Goal: Information Seeking & Learning: Learn about a topic

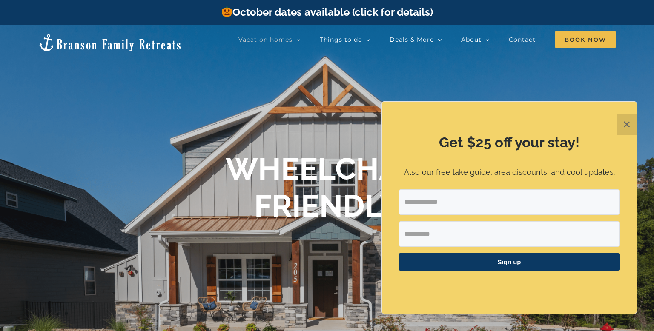
click at [630, 127] on button "✕" at bounding box center [627, 125] width 20 height 20
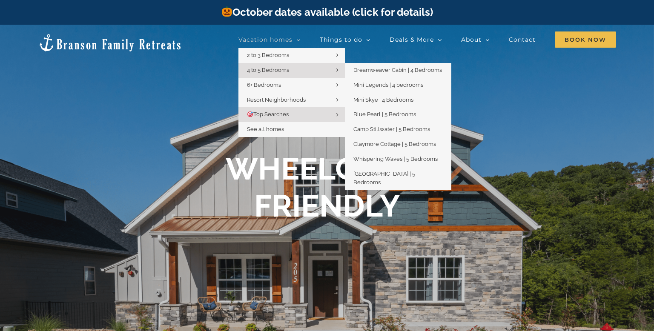
click at [268, 70] on span "4 to 5 Bedrooms" at bounding box center [268, 70] width 42 height 6
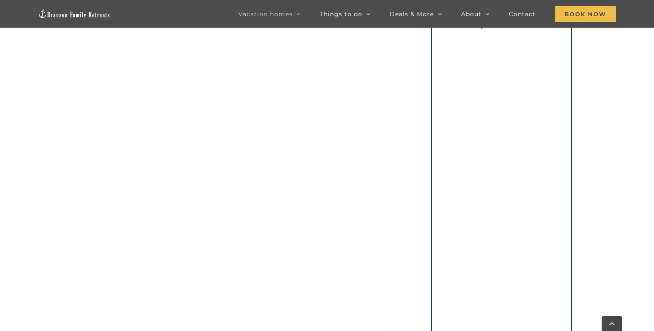
scroll to position [561, 0]
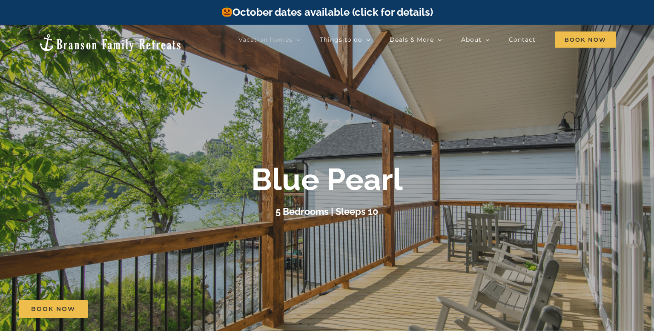
click at [163, 108] on div at bounding box center [327, 190] width 654 height 331
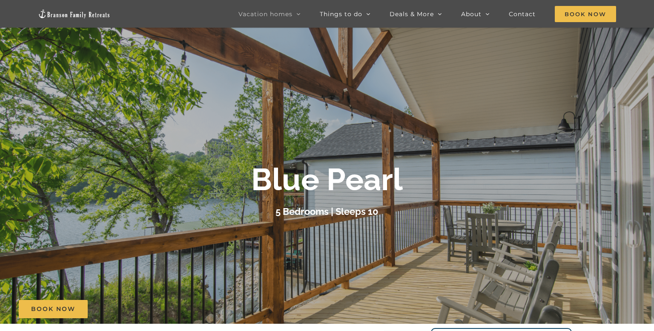
scroll to position [29, 0]
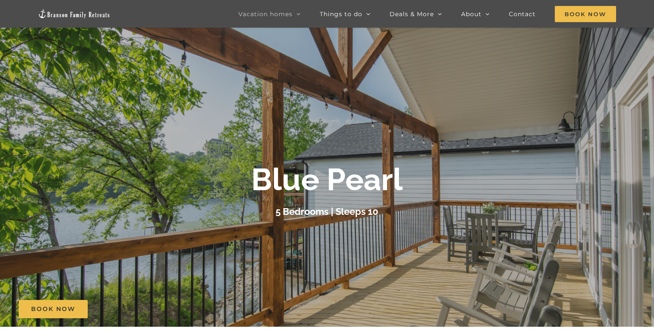
click at [357, 193] on b "Blue Pearl" at bounding box center [327, 180] width 152 height 36
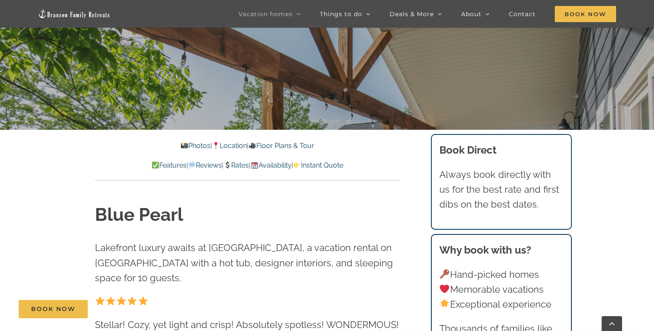
scroll to position [227, 0]
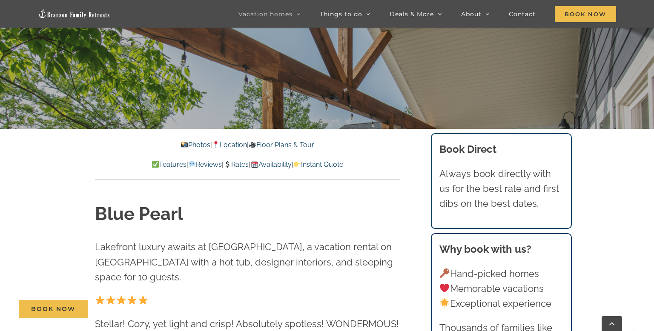
click at [188, 144] on link "Photos" at bounding box center [195, 145] width 30 height 8
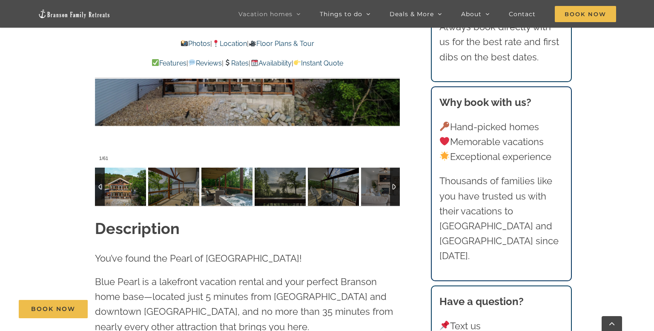
scroll to position [702, 0]
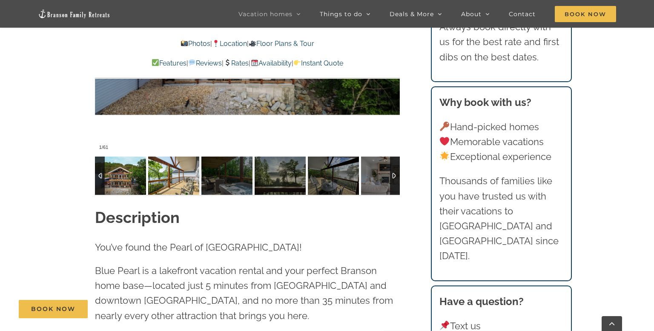
click at [196, 181] on img at bounding box center [173, 176] width 51 height 38
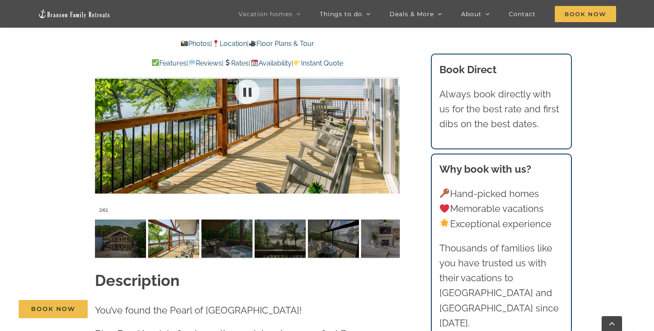
scroll to position [620, 0]
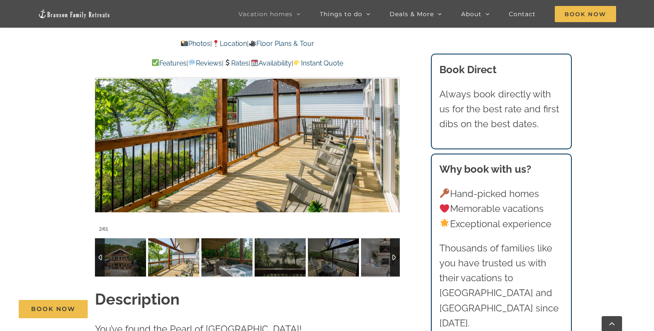
click at [227, 266] on img at bounding box center [226, 258] width 51 height 38
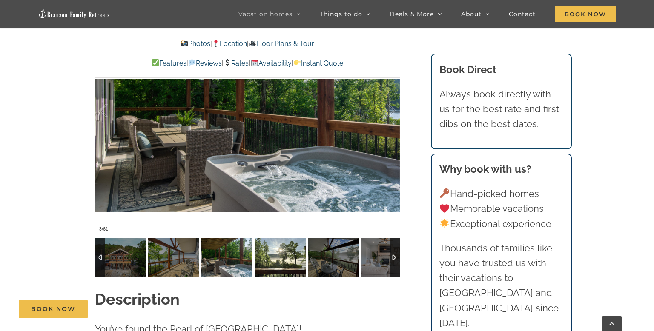
click at [280, 269] on img at bounding box center [280, 258] width 51 height 38
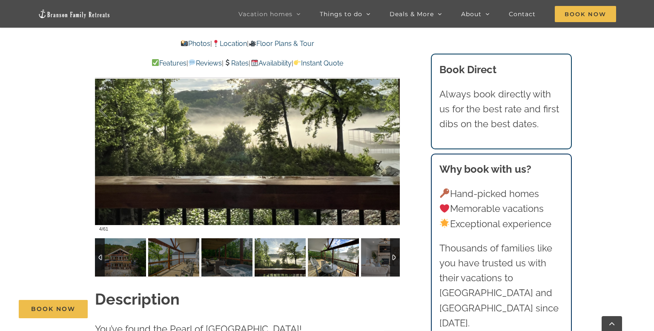
click at [319, 263] on img at bounding box center [333, 258] width 51 height 38
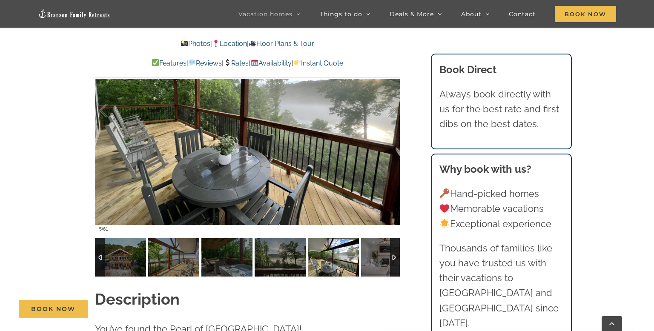
click at [319, 263] on img at bounding box center [333, 258] width 51 height 38
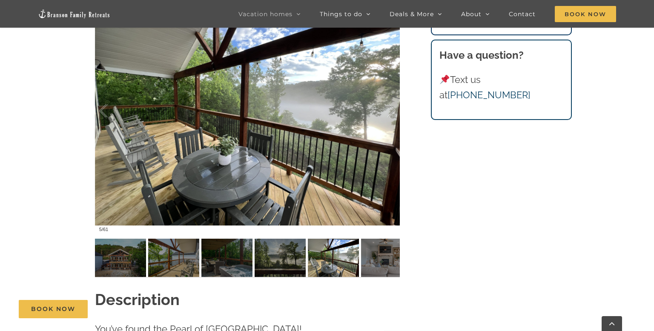
scroll to position [227, 0]
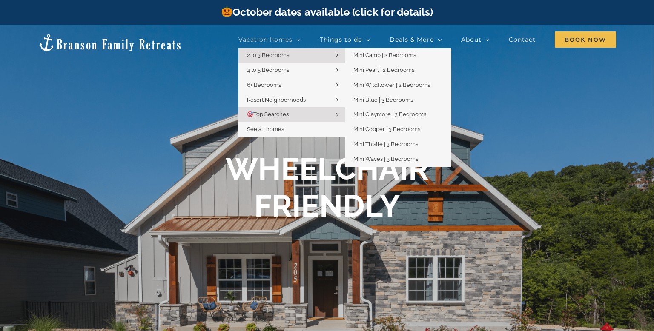
click at [260, 52] on span "2 to 3 Bedrooms" at bounding box center [268, 55] width 42 height 6
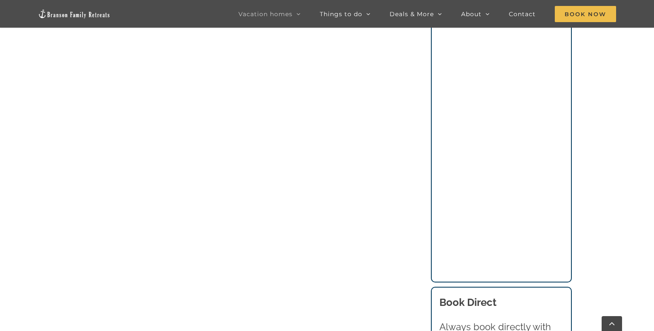
scroll to position [554, 0]
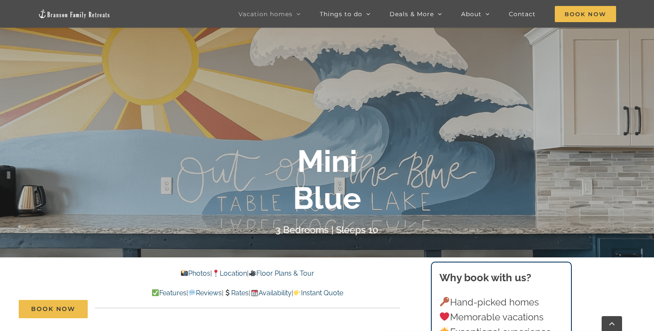
scroll to position [98, 0]
click at [184, 272] on link "Photos" at bounding box center [195, 274] width 30 height 8
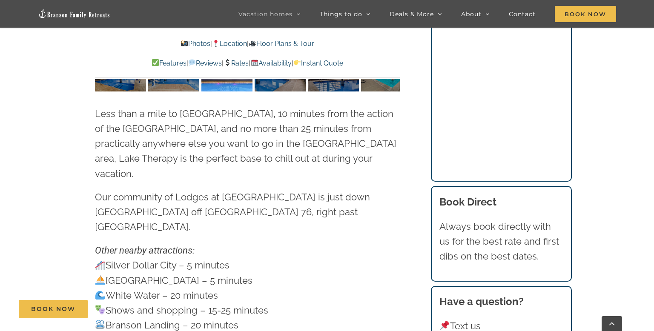
scroll to position [2427, 0]
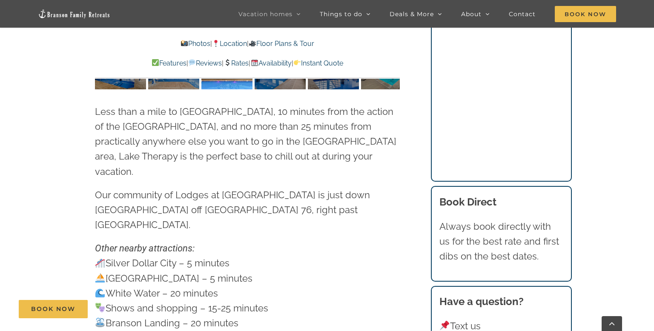
click at [193, 149] on div "Less than a mile to Silver Dollar City, 10 minutes from the action of the Brans…" at bounding box center [247, 165] width 305 height 152
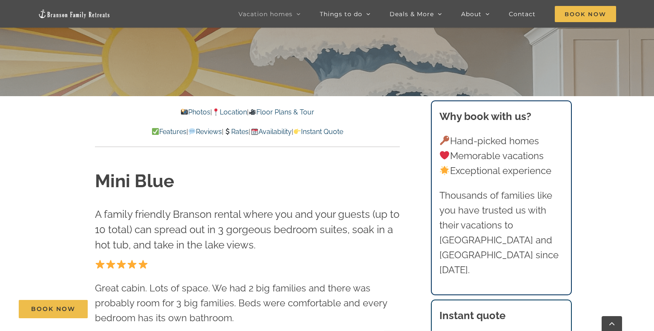
scroll to position [261, 0]
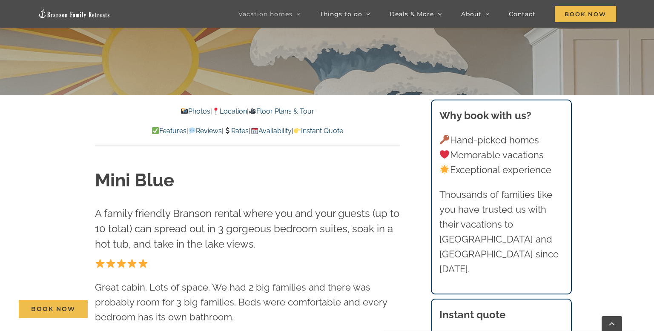
click at [240, 130] on link "Rates" at bounding box center [236, 131] width 25 height 8
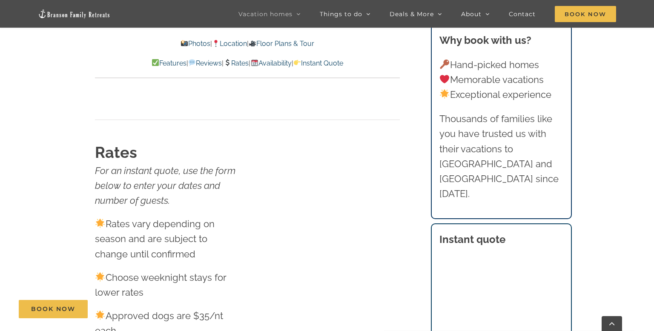
scroll to position [4813, 0]
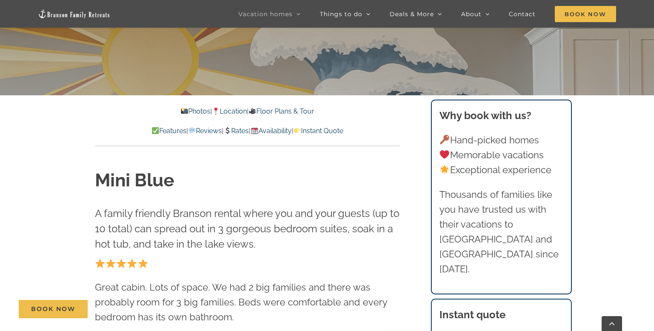
scroll to position [24, 0]
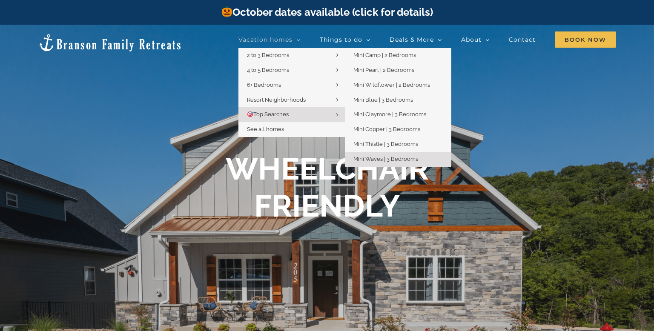
click at [408, 164] on link "Mini Waves | 3 Bedrooms" at bounding box center [398, 159] width 106 height 15
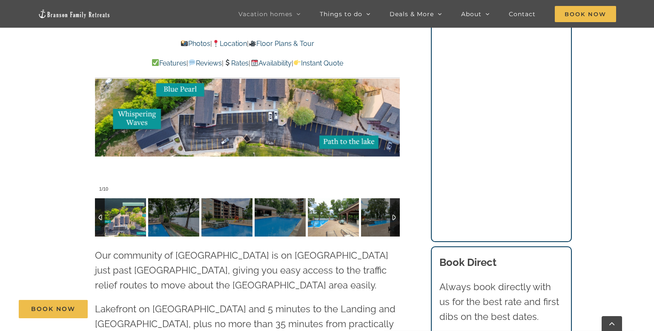
scroll to position [1928, 0]
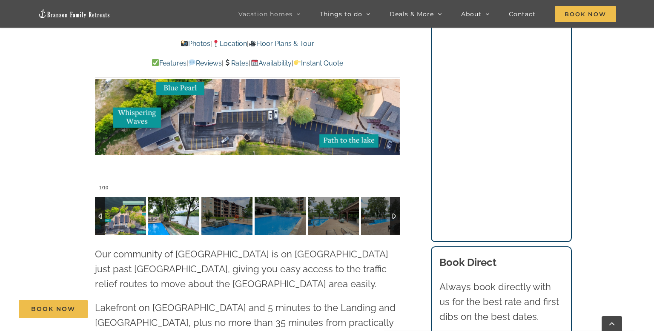
click at [174, 205] on img at bounding box center [173, 216] width 51 height 38
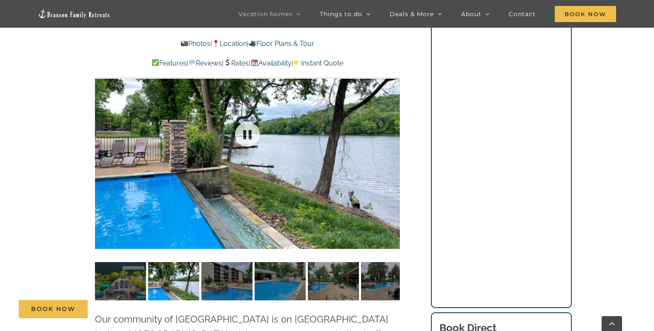
scroll to position [1862, 0]
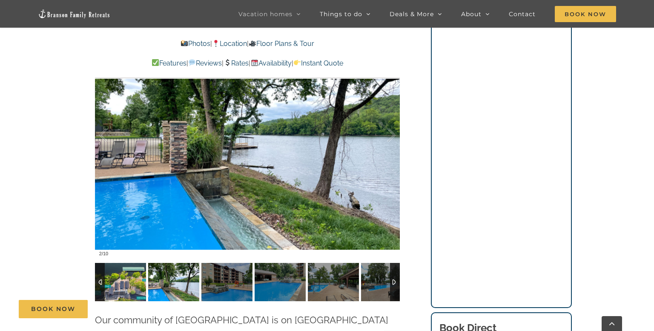
click at [114, 265] on img at bounding box center [120, 282] width 51 height 38
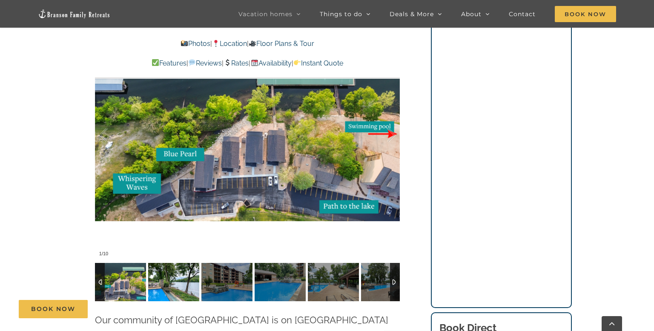
click at [152, 266] on img at bounding box center [173, 282] width 51 height 38
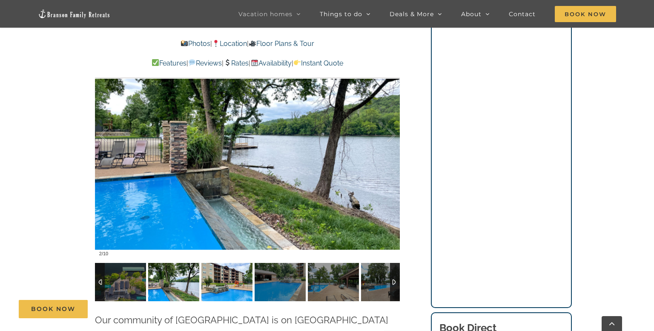
click at [224, 271] on img at bounding box center [226, 282] width 51 height 38
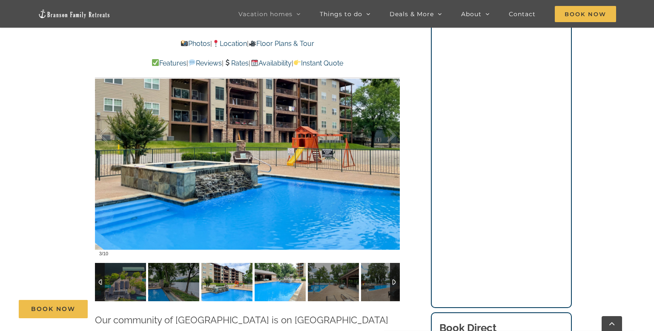
click at [274, 265] on img at bounding box center [280, 282] width 51 height 38
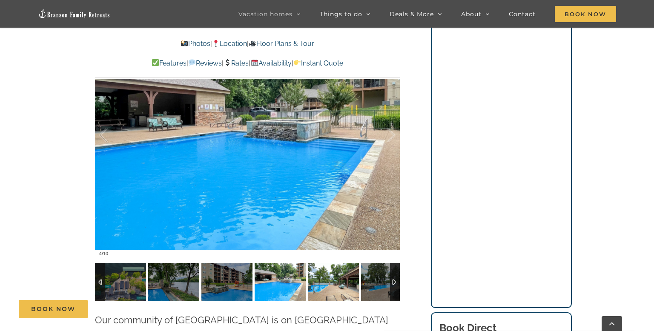
click at [327, 266] on img at bounding box center [333, 282] width 51 height 38
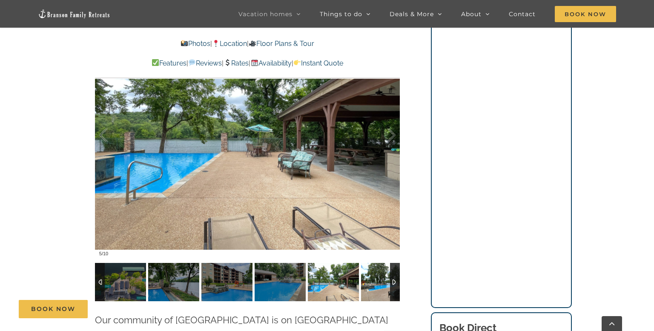
click at [374, 265] on img at bounding box center [386, 282] width 51 height 38
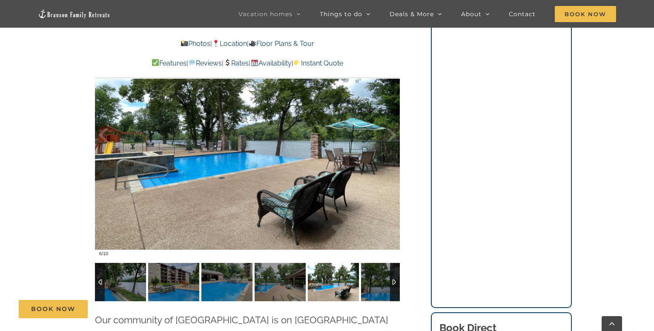
click at [394, 264] on div at bounding box center [395, 282] width 10 height 38
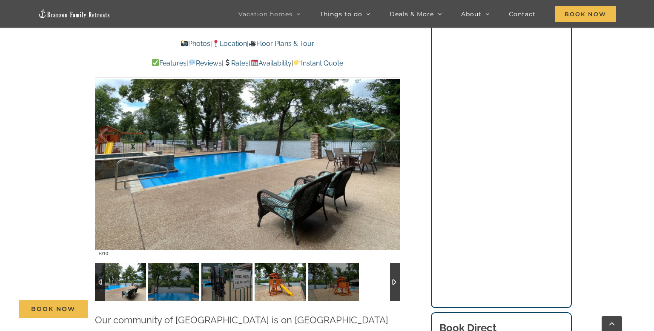
click at [282, 268] on img at bounding box center [280, 282] width 51 height 38
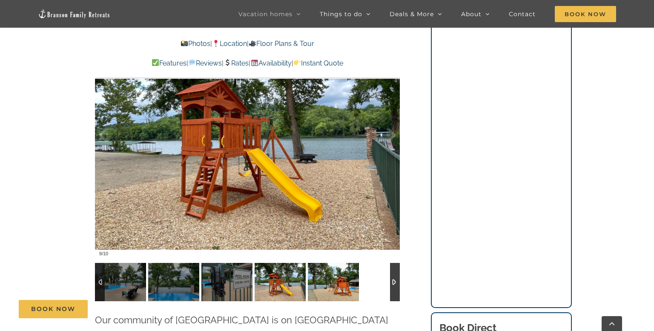
click at [318, 268] on img at bounding box center [333, 282] width 51 height 38
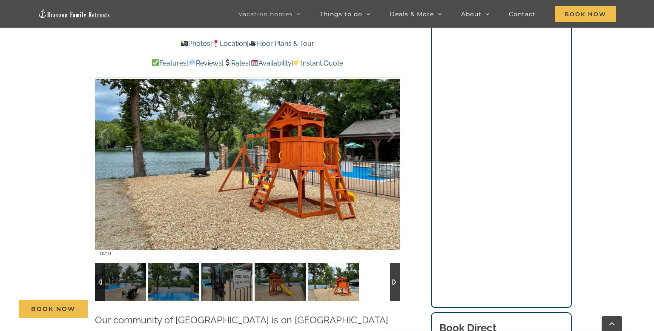
click at [327, 269] on img at bounding box center [333, 282] width 51 height 38
click at [107, 263] on img at bounding box center [120, 282] width 51 height 38
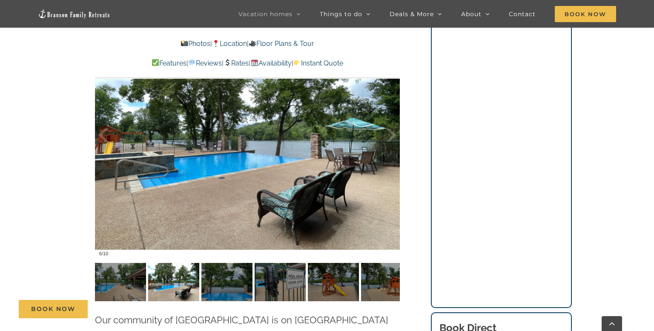
click at [235, 62] on link "Rates" at bounding box center [236, 63] width 25 height 8
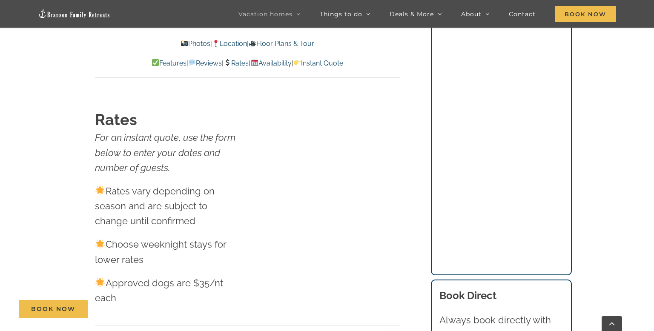
scroll to position [4224, 0]
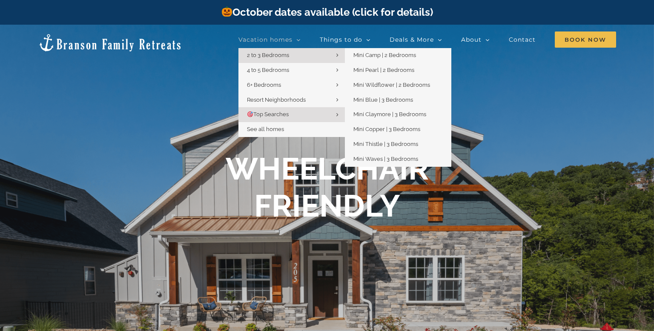
click at [279, 56] on span "2 to 3 Bedrooms" at bounding box center [268, 55] width 42 height 6
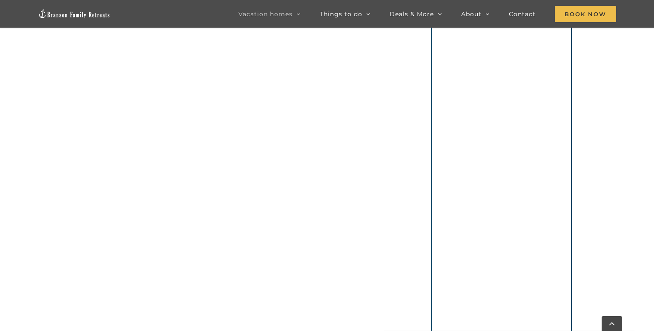
scroll to position [795, 0]
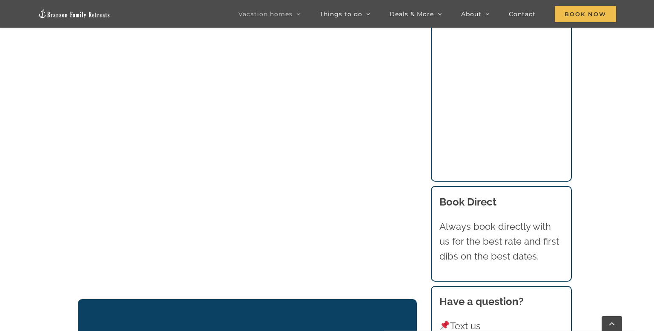
scroll to position [956, 0]
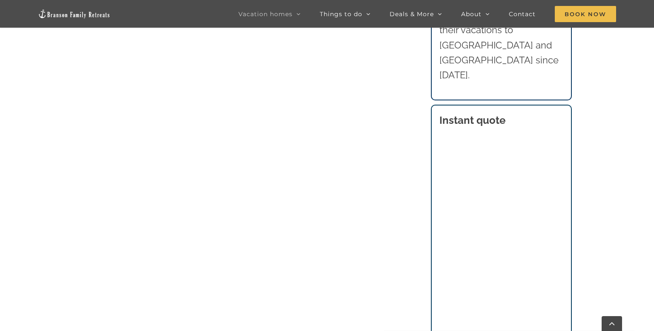
scroll to position [683, 0]
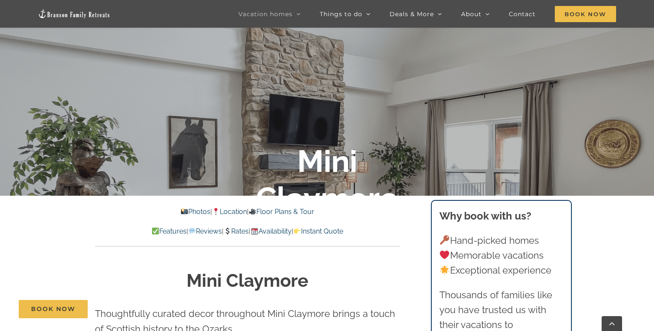
scroll to position [167, 0]
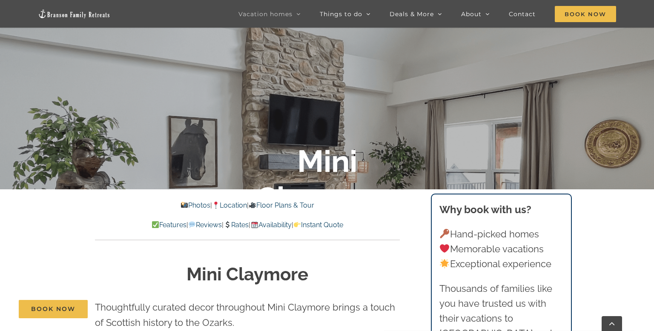
click at [183, 204] on link "Photos" at bounding box center [195, 205] width 30 height 8
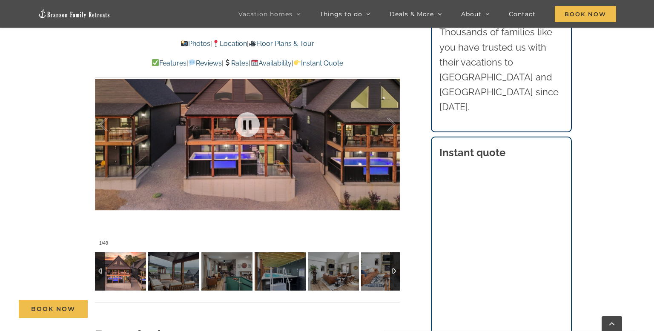
scroll to position [621, 0]
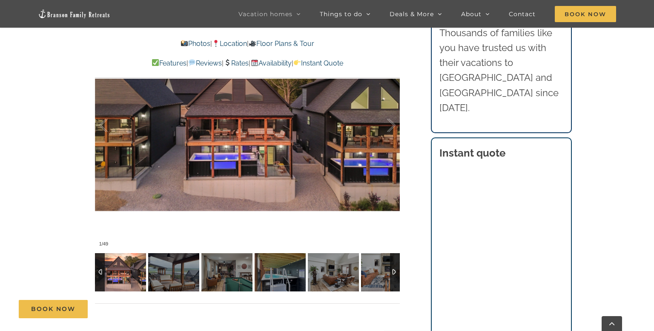
click at [110, 273] on img at bounding box center [120, 272] width 51 height 38
click at [162, 262] on img at bounding box center [173, 272] width 51 height 38
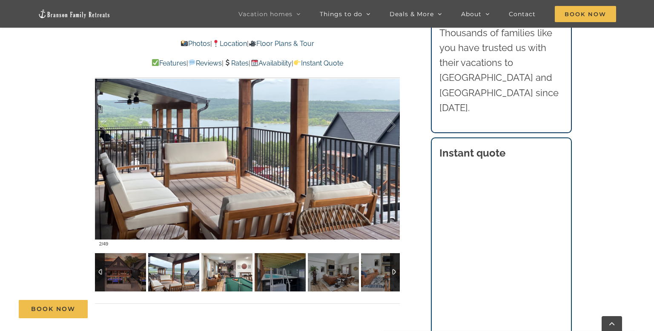
click at [227, 276] on img at bounding box center [226, 272] width 51 height 38
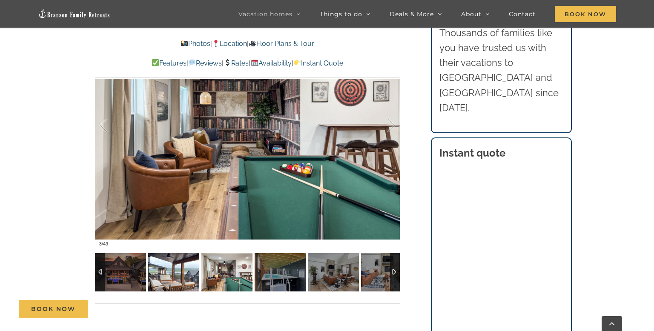
click at [160, 270] on img at bounding box center [173, 272] width 51 height 38
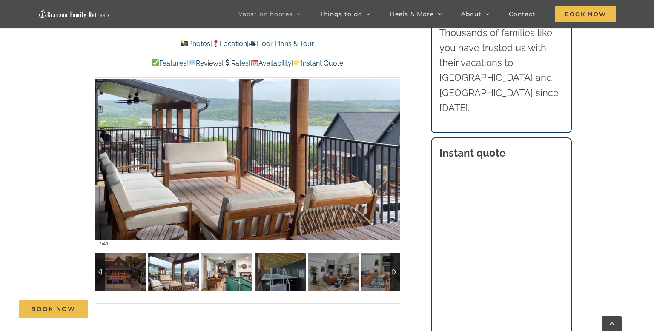
click at [224, 283] on img at bounding box center [226, 272] width 51 height 38
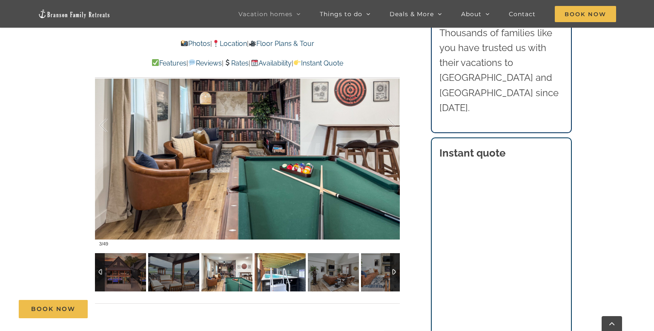
click at [274, 270] on img at bounding box center [280, 272] width 51 height 38
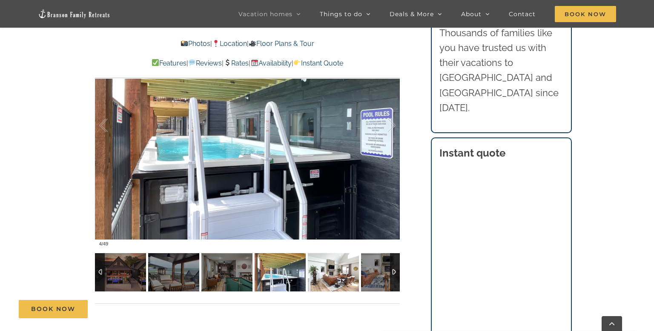
click at [330, 269] on img at bounding box center [333, 272] width 51 height 38
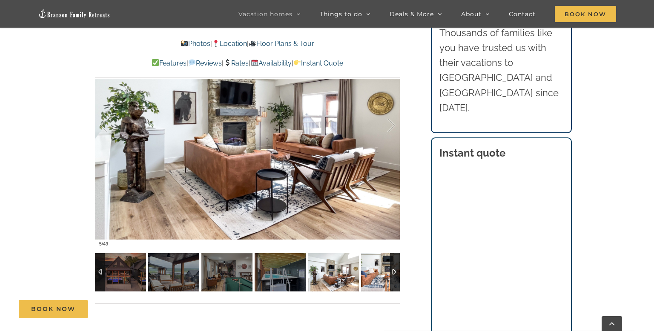
click at [374, 270] on img at bounding box center [386, 272] width 51 height 38
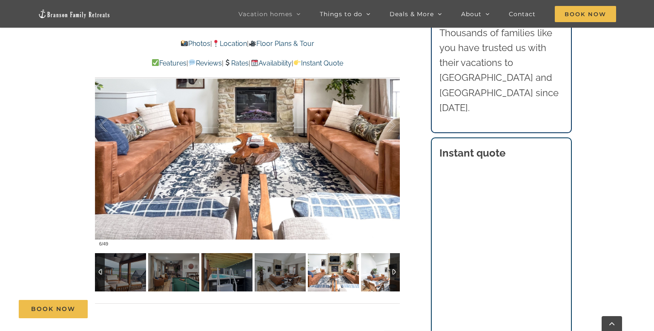
click at [374, 270] on img at bounding box center [386, 272] width 51 height 38
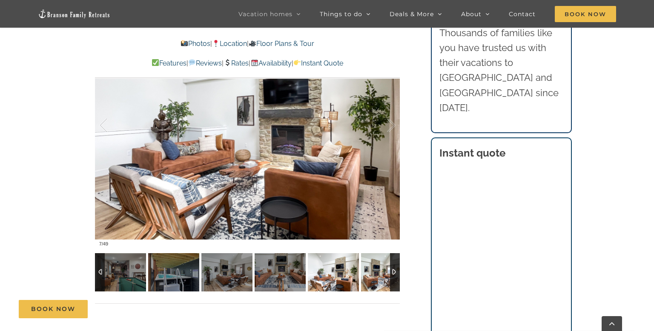
click at [374, 270] on img at bounding box center [386, 272] width 51 height 38
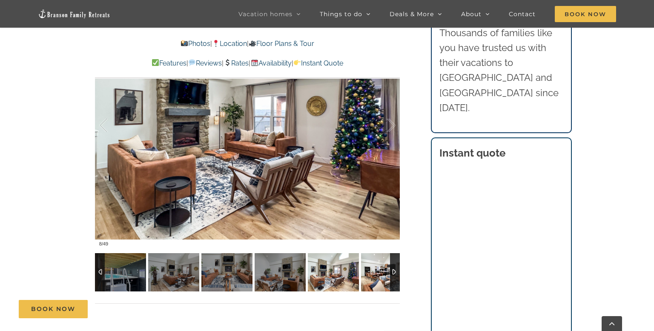
click at [374, 270] on img at bounding box center [386, 272] width 51 height 38
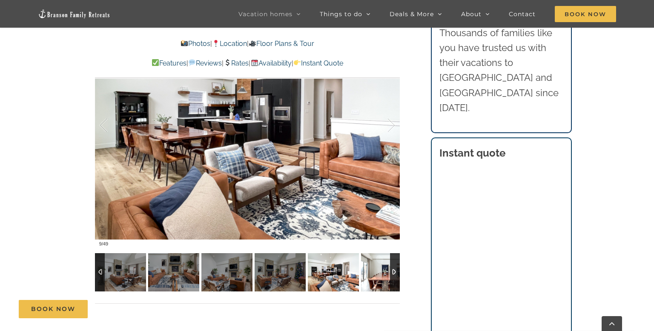
click at [374, 270] on img at bounding box center [386, 272] width 51 height 38
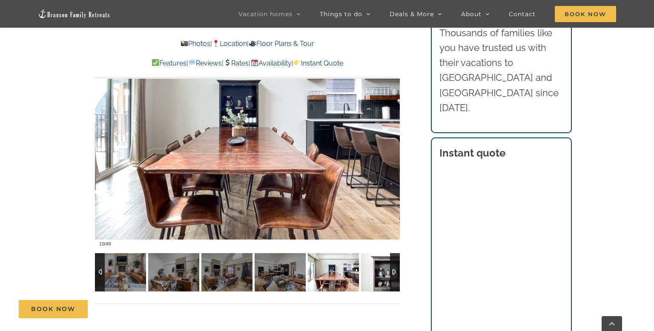
click at [374, 270] on img at bounding box center [386, 272] width 51 height 38
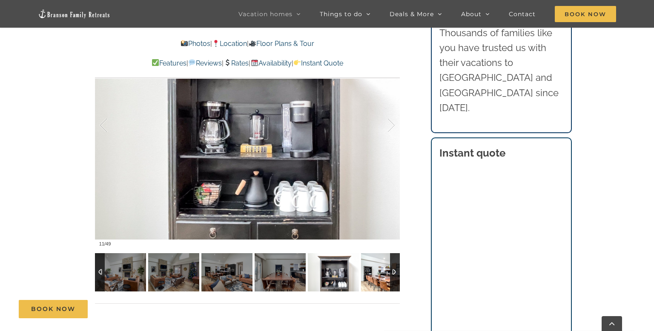
click at [374, 270] on img at bounding box center [386, 272] width 51 height 38
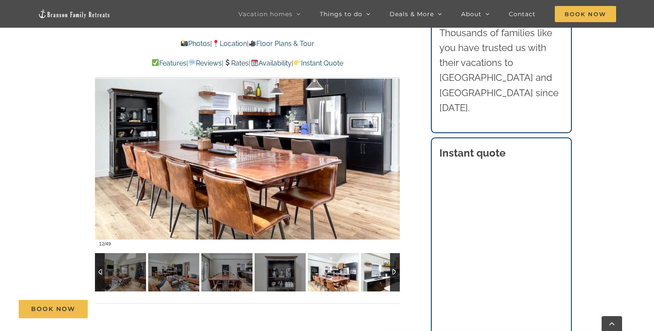
click at [374, 270] on img at bounding box center [386, 272] width 51 height 38
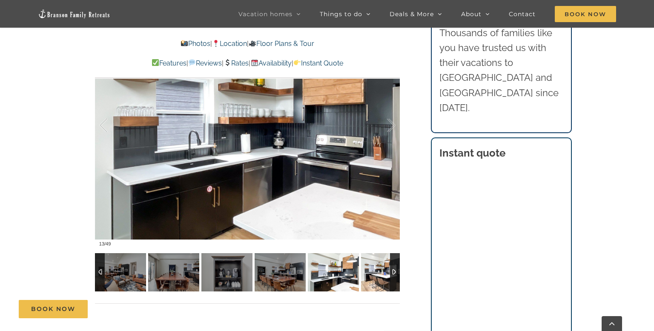
click at [374, 270] on img at bounding box center [386, 272] width 51 height 38
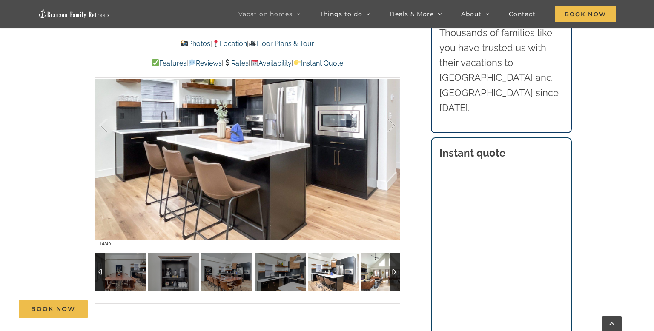
click at [374, 270] on img at bounding box center [386, 272] width 51 height 38
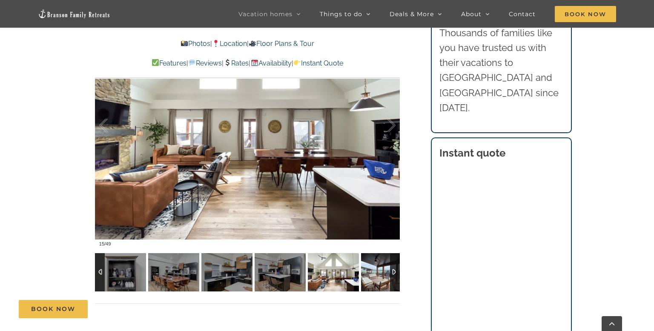
click at [374, 270] on img at bounding box center [386, 272] width 51 height 38
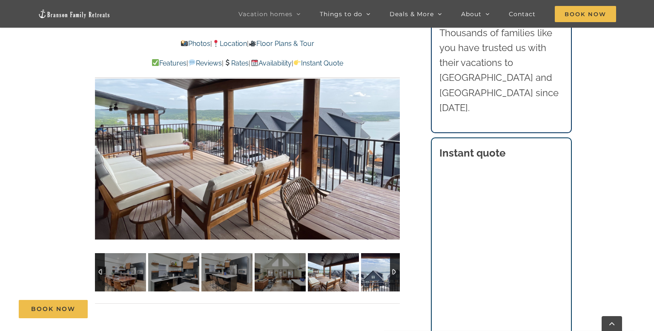
click at [374, 270] on img at bounding box center [386, 272] width 51 height 38
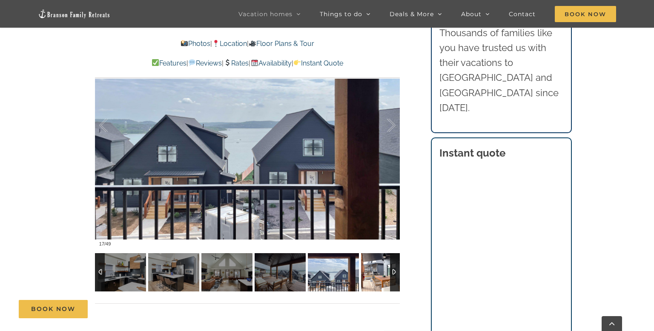
click at [374, 270] on img at bounding box center [386, 272] width 51 height 38
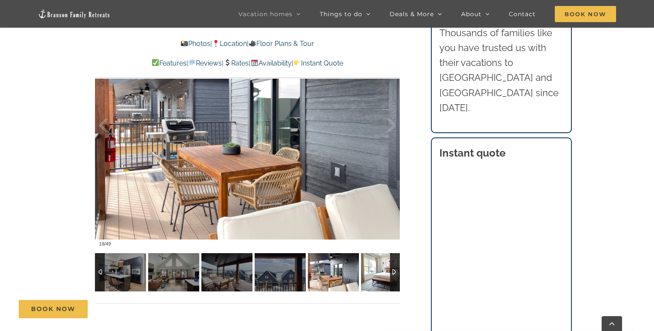
click at [374, 270] on img at bounding box center [386, 272] width 51 height 38
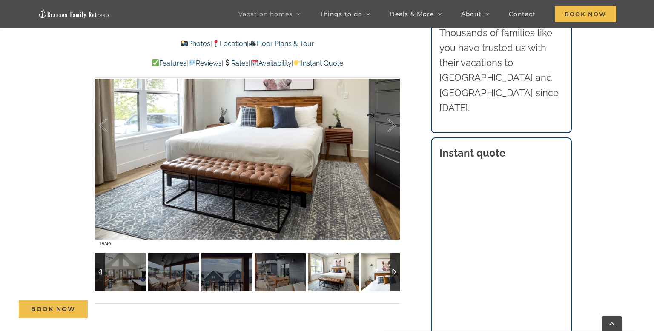
click at [374, 270] on img at bounding box center [386, 272] width 51 height 38
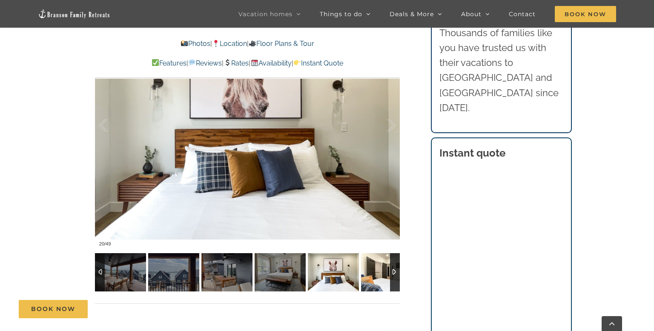
click at [374, 270] on img at bounding box center [386, 272] width 51 height 38
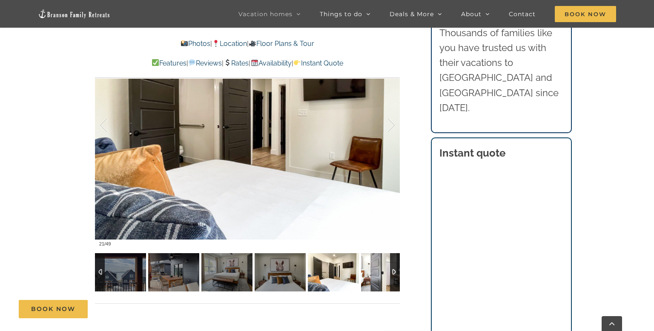
click at [374, 270] on img at bounding box center [386, 272] width 51 height 38
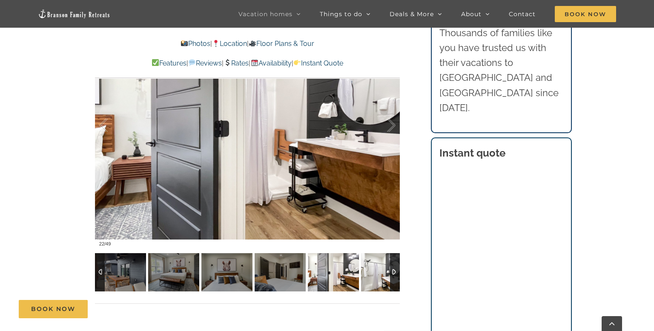
click at [374, 270] on img at bounding box center [386, 272] width 51 height 38
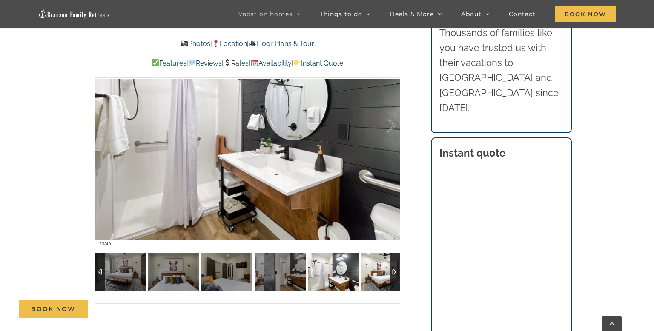
click at [374, 270] on img at bounding box center [386, 272] width 51 height 38
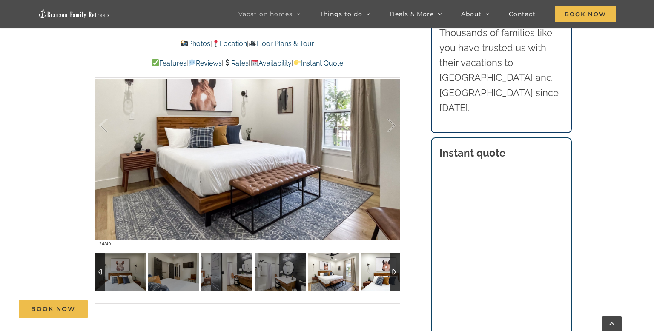
click at [374, 270] on img at bounding box center [386, 272] width 51 height 38
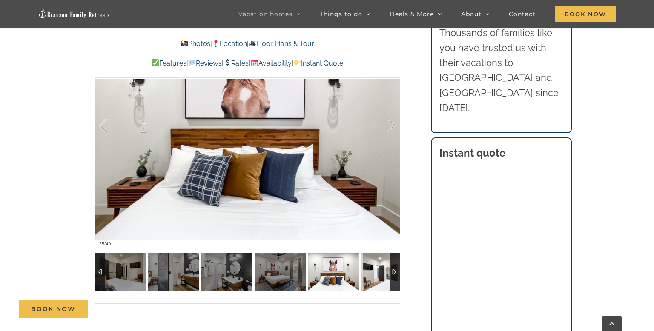
click at [374, 271] on img at bounding box center [386, 272] width 51 height 38
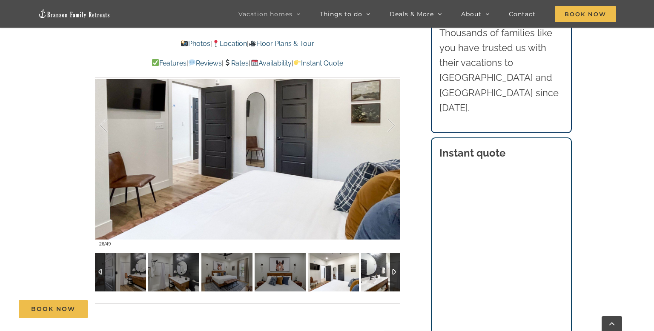
click at [382, 276] on img at bounding box center [386, 272] width 51 height 38
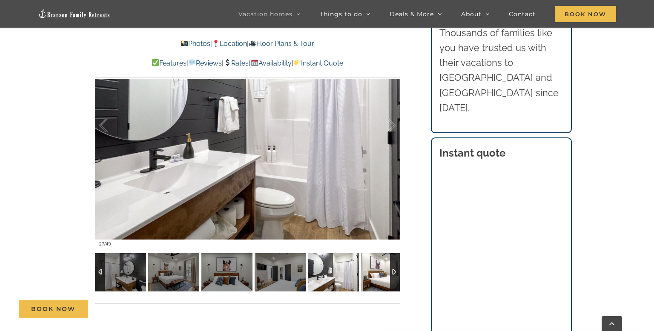
click at [382, 276] on img at bounding box center [386, 272] width 51 height 38
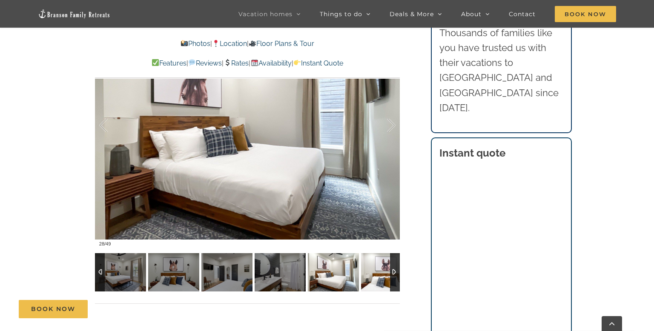
click at [382, 276] on img at bounding box center [386, 272] width 51 height 38
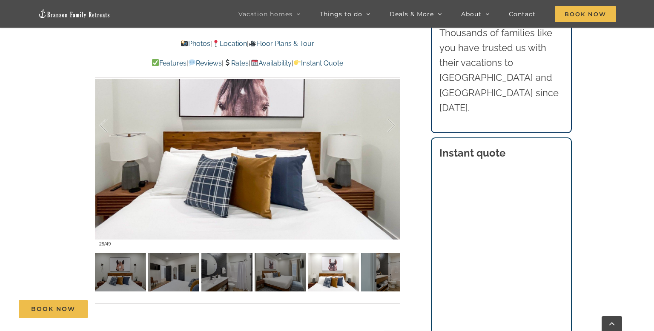
click at [237, 65] on link "Rates" at bounding box center [236, 63] width 25 height 8
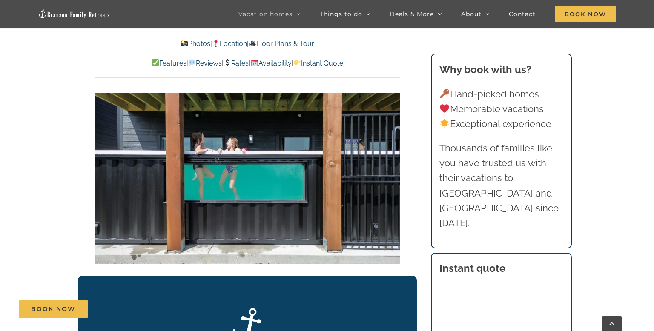
scroll to position [1460, 0]
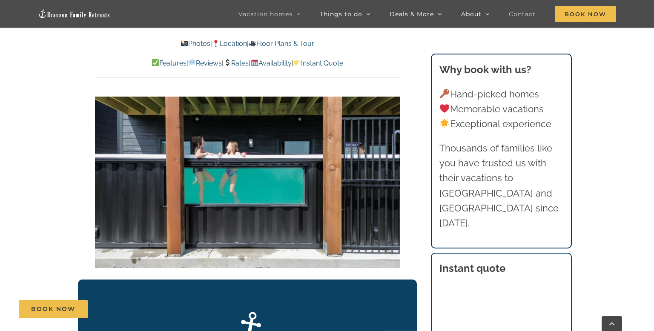
click at [527, 15] on span "Contact" at bounding box center [522, 14] width 27 height 6
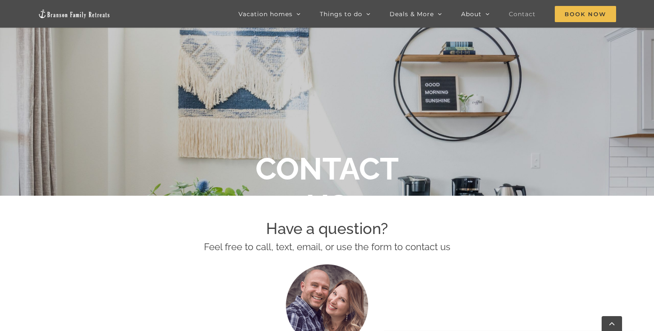
scroll to position [152, 0]
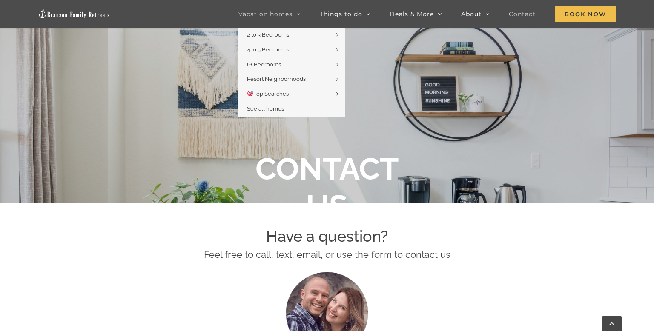
click at [278, 12] on span "Vacation homes" at bounding box center [266, 14] width 54 height 6
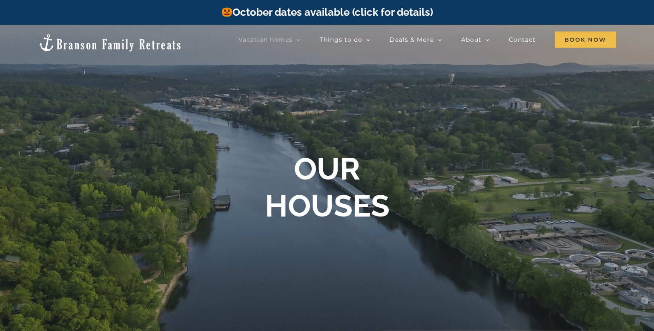
scroll to position [5, 0]
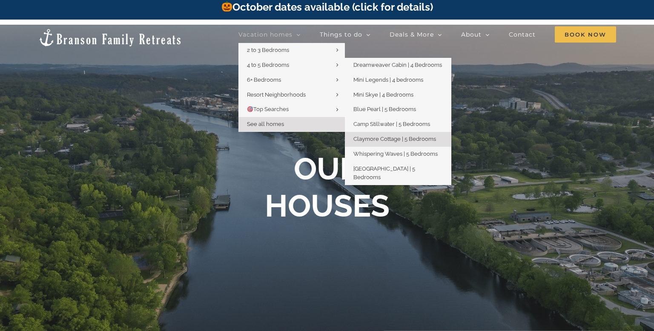
click at [390, 140] on span "Claymore Cottage | 5 Bedrooms" at bounding box center [395, 139] width 83 height 6
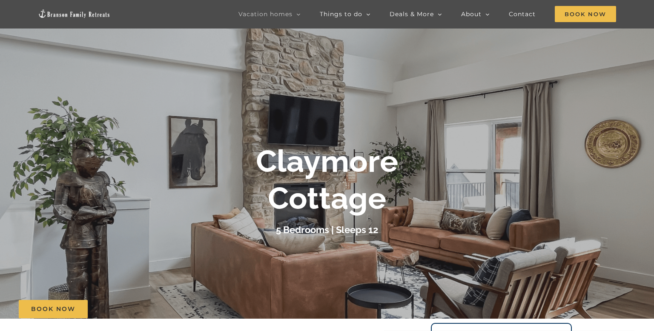
scroll to position [39, 0]
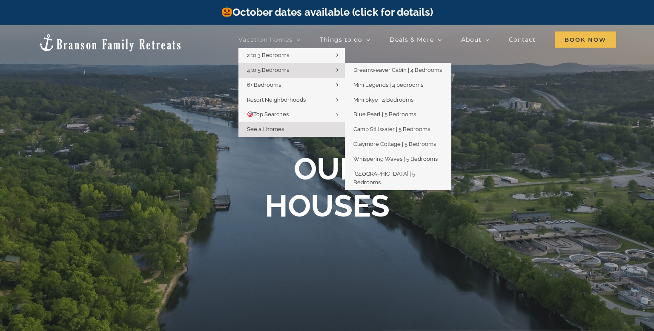
click at [270, 72] on span "4 to 5 Bedrooms" at bounding box center [268, 70] width 42 height 6
click at [284, 67] on span "4 to 5 Bedrooms" at bounding box center [268, 70] width 42 height 6
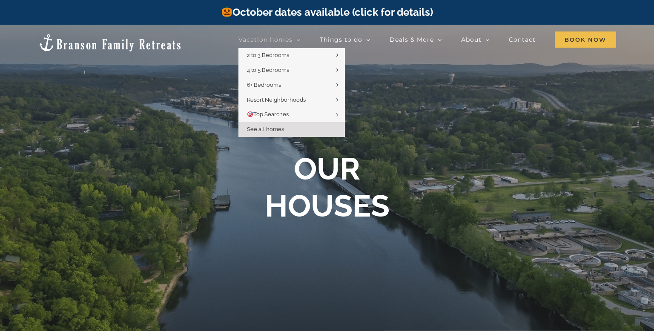
click at [259, 47] on link "Vacation homes" at bounding box center [270, 39] width 62 height 17
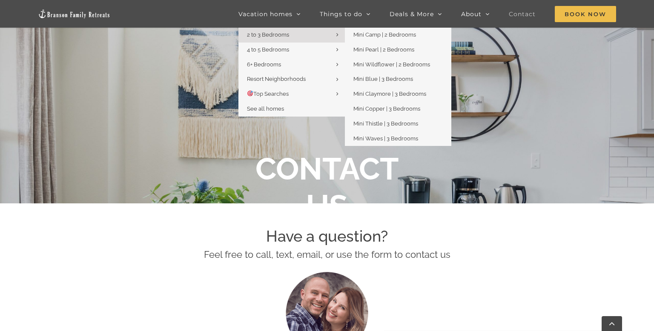
click at [289, 33] on span "2 to 3 Bedrooms" at bounding box center [268, 35] width 42 height 6
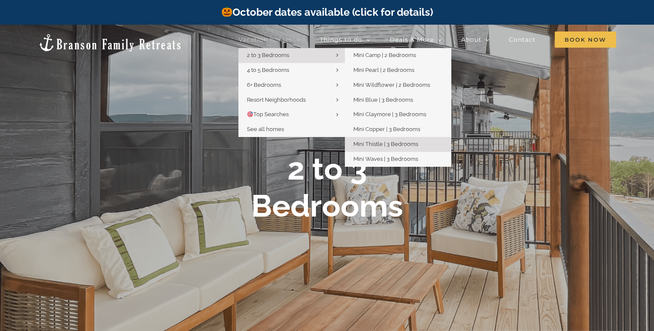
click at [380, 143] on span "Mini Thistle | 3 Bedrooms" at bounding box center [386, 144] width 65 height 6
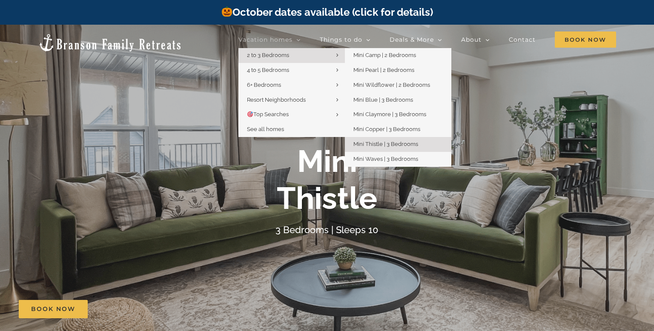
click at [277, 55] on span "2 to 3 Bedrooms" at bounding box center [268, 55] width 42 height 6
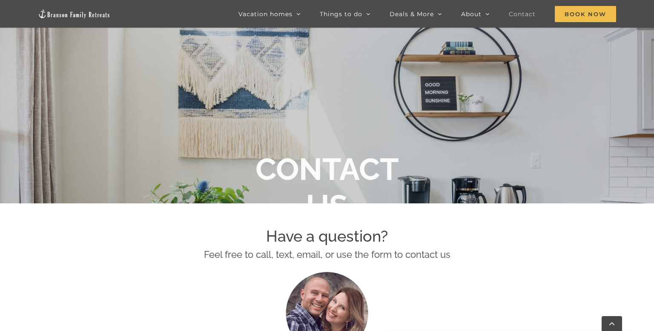
scroll to position [152, 0]
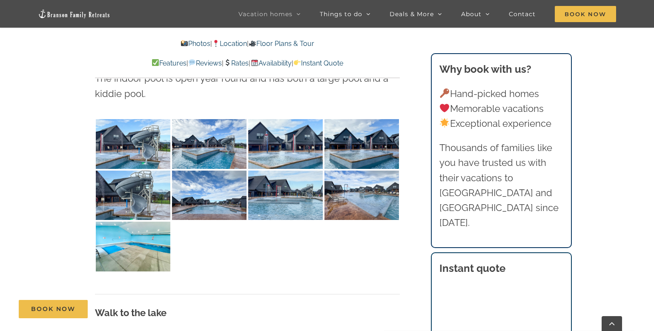
scroll to position [1785, 0]
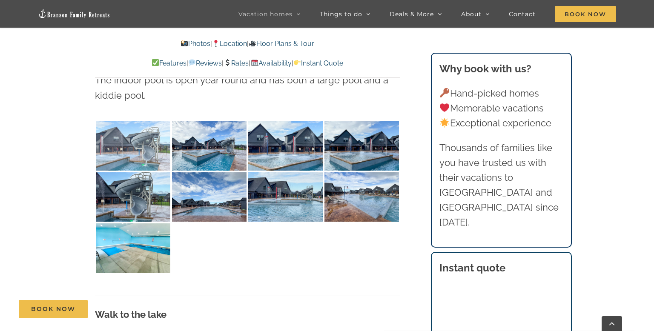
click at [107, 145] on img at bounding box center [133, 146] width 75 height 50
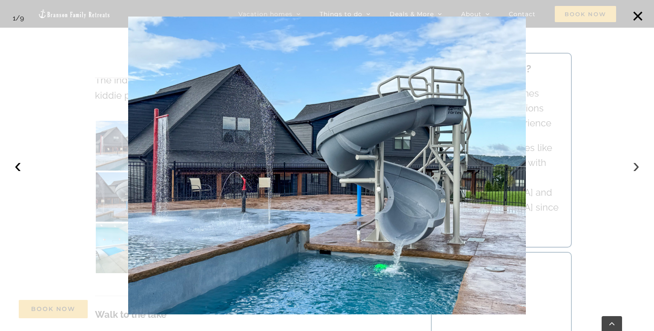
click at [633, 170] on button "›" at bounding box center [636, 165] width 19 height 19
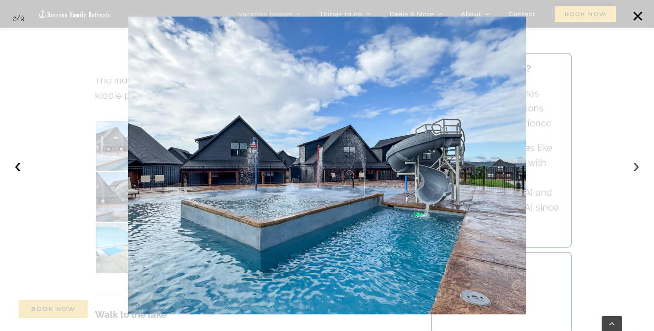
click at [633, 170] on button "›" at bounding box center [636, 165] width 19 height 19
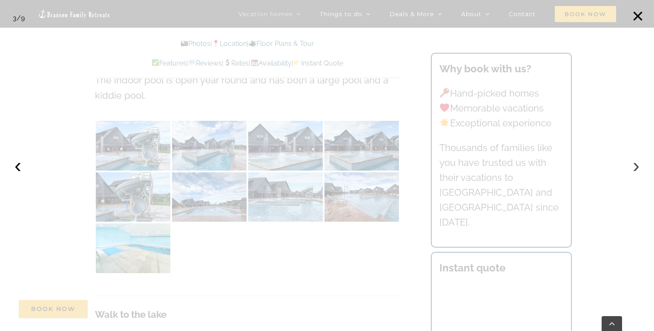
click at [633, 170] on button "›" at bounding box center [636, 165] width 19 height 19
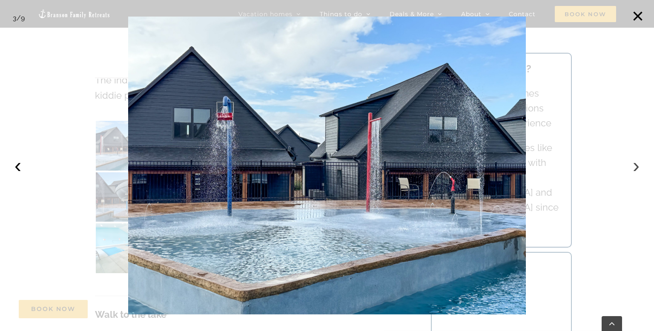
click at [633, 170] on button "›" at bounding box center [636, 165] width 19 height 19
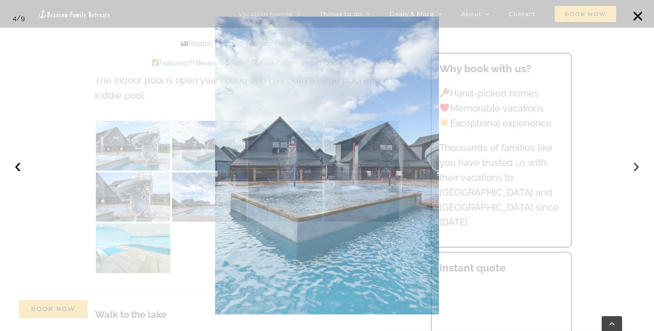
click at [633, 170] on button "›" at bounding box center [636, 165] width 19 height 19
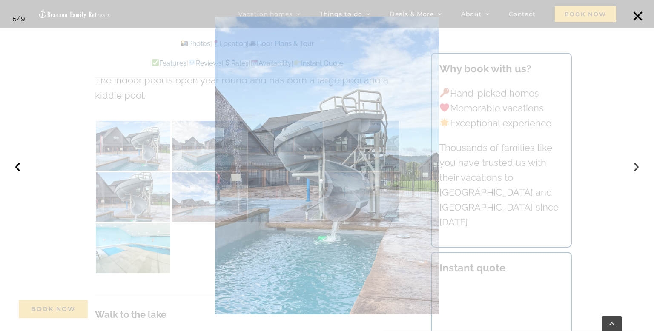
click at [633, 170] on button "›" at bounding box center [636, 165] width 19 height 19
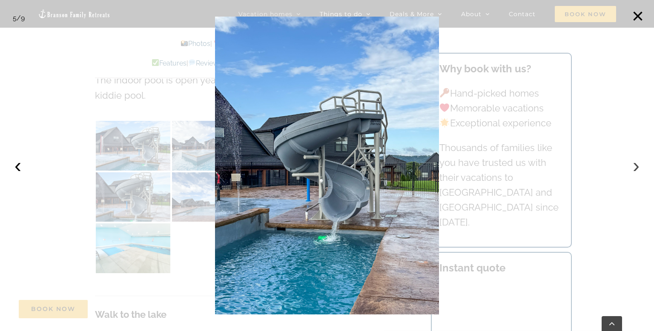
click at [633, 170] on button "›" at bounding box center [636, 165] width 19 height 19
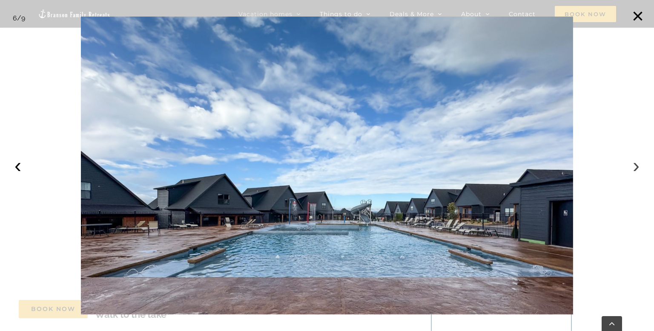
click at [633, 170] on button "›" at bounding box center [636, 165] width 19 height 19
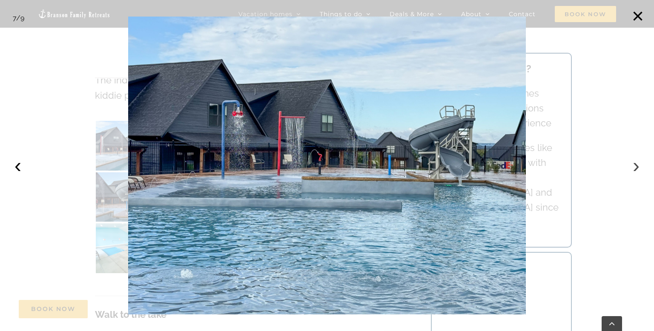
click at [633, 170] on button "›" at bounding box center [636, 165] width 19 height 19
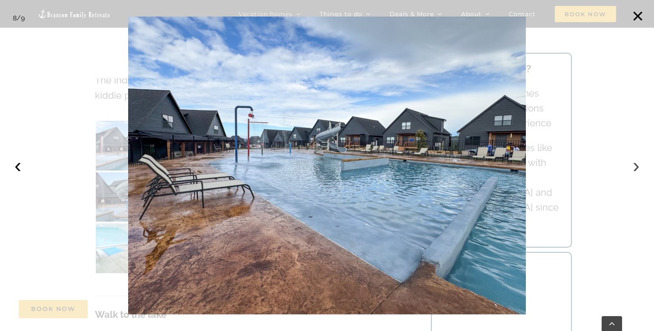
click at [633, 170] on button "›" at bounding box center [636, 165] width 19 height 19
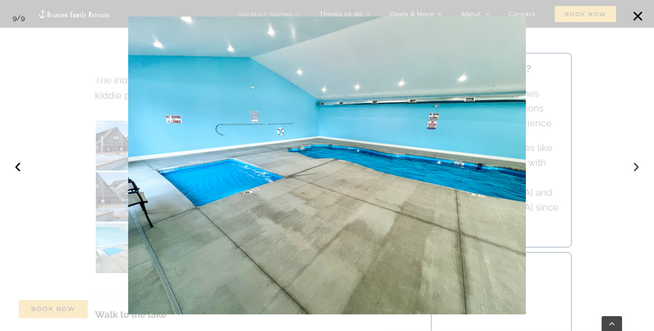
click at [633, 170] on button "›" at bounding box center [636, 165] width 19 height 19
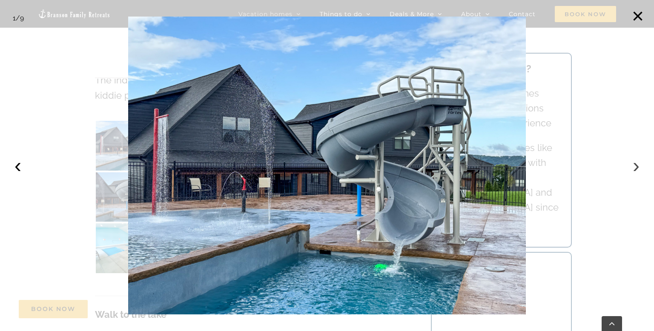
click at [633, 170] on button "›" at bounding box center [636, 165] width 19 height 19
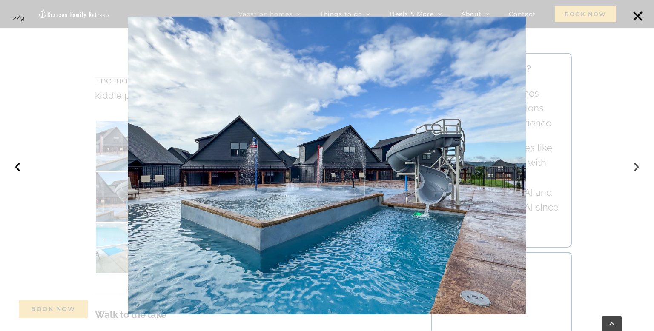
click at [633, 170] on button "›" at bounding box center [636, 165] width 19 height 19
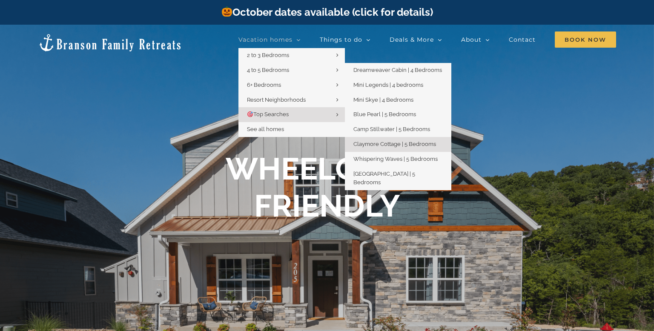
click at [377, 144] on span "Claymore Cottage | 5 Bedrooms" at bounding box center [395, 144] width 83 height 6
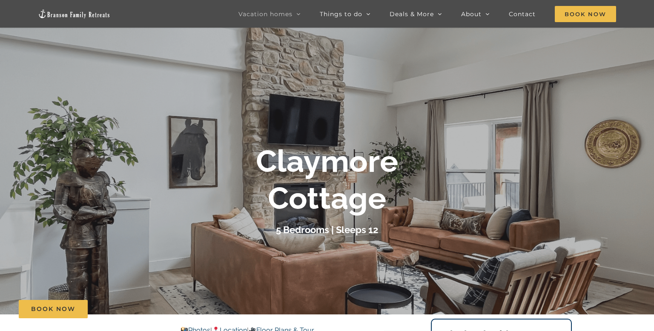
scroll to position [46, 0]
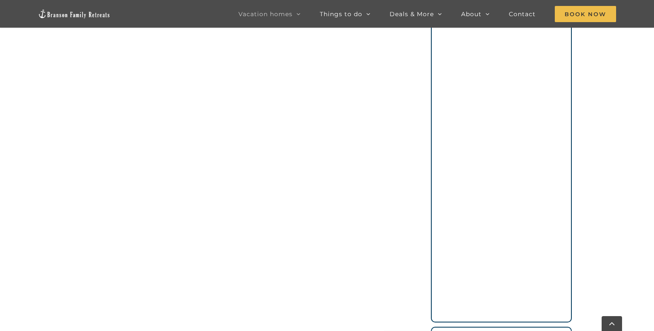
scroll to position [593, 0]
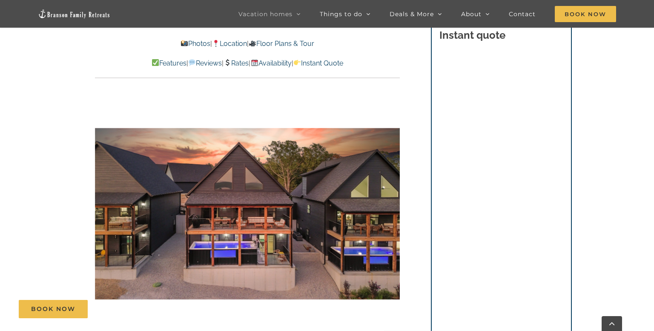
scroll to position [546, 0]
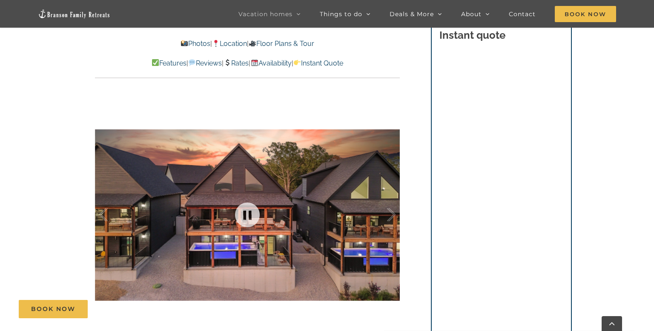
click at [314, 212] on div at bounding box center [247, 215] width 305 height 250
click at [267, 212] on div at bounding box center [247, 215] width 305 height 250
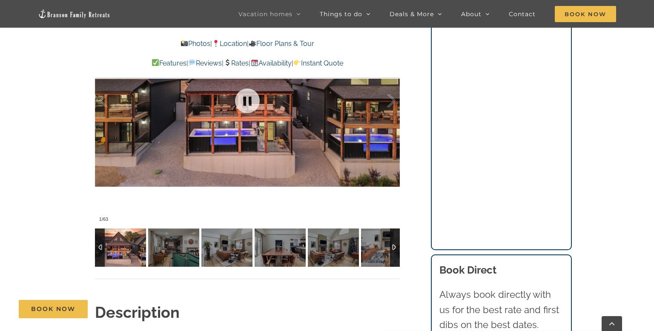
scroll to position [662, 0]
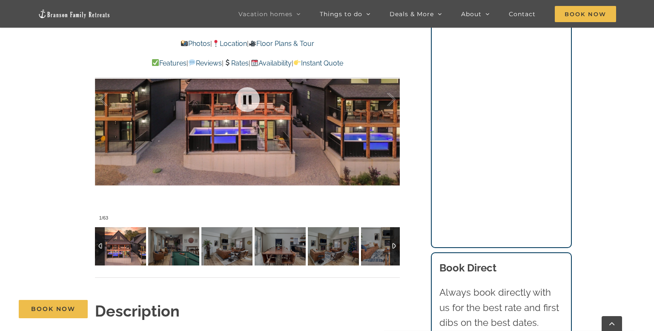
drag, startPoint x: 236, startPoint y: 220, endPoint x: 212, endPoint y: 152, distance: 72.2
click at [212, 152] on div at bounding box center [247, 99] width 305 height 250
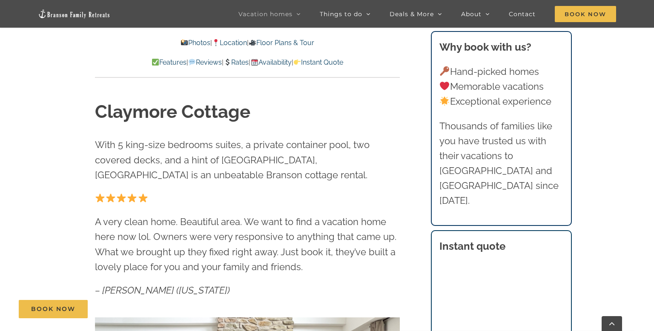
scroll to position [187, 0]
